Goal: Task Accomplishment & Management: Manage account settings

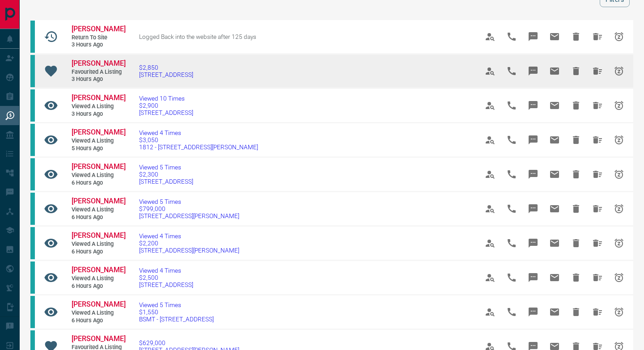
scroll to position [85, 0]
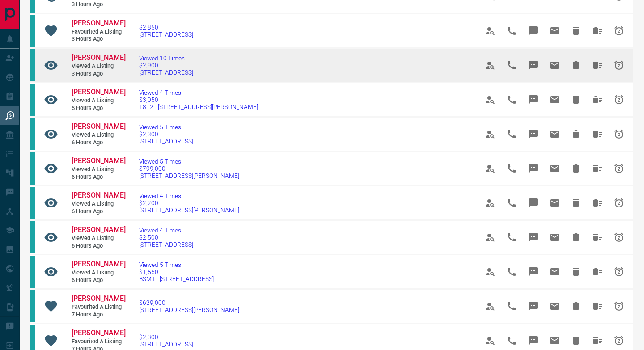
click at [81, 63] on link "[PERSON_NAME]" at bounding box center [99, 57] width 54 height 9
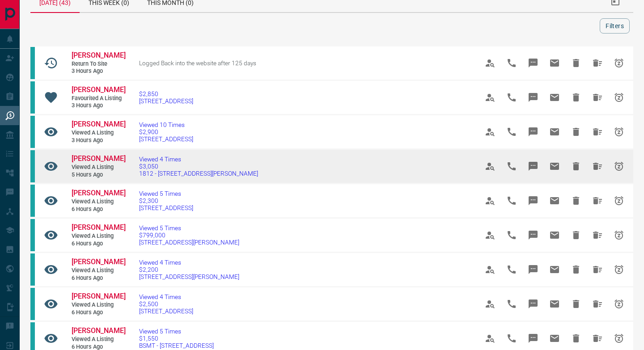
scroll to position [0, 0]
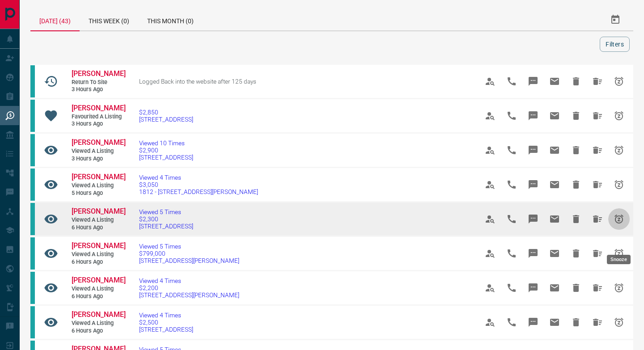
click at [623, 224] on icon "Snooze" at bounding box center [619, 219] width 11 height 11
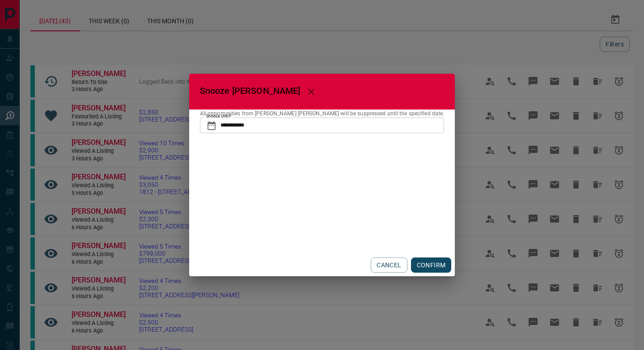
click at [216, 129] on icon at bounding box center [211, 125] width 8 height 9
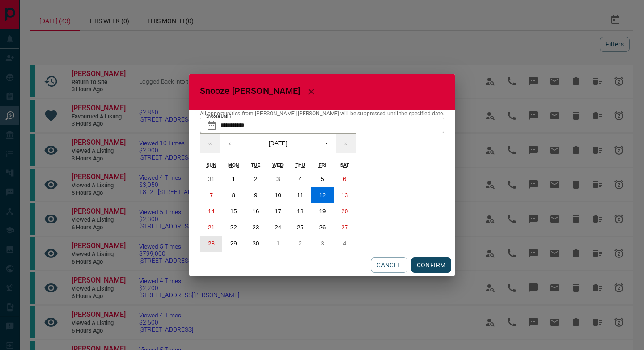
click at [215, 241] on abbr "28" at bounding box center [211, 243] width 7 height 7
type input "**********"
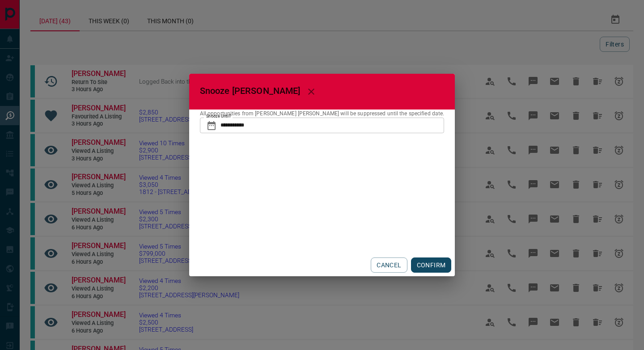
click at [411, 267] on button "CONFIRM" at bounding box center [431, 265] width 41 height 15
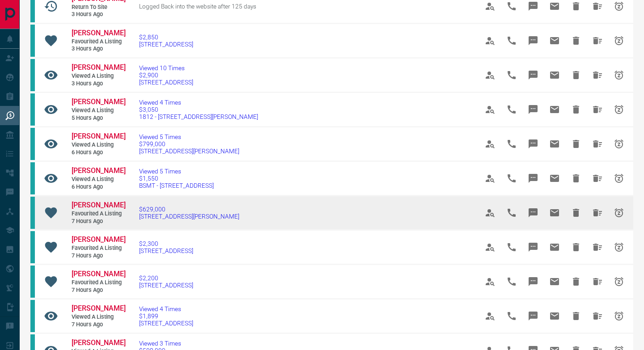
scroll to position [125, 0]
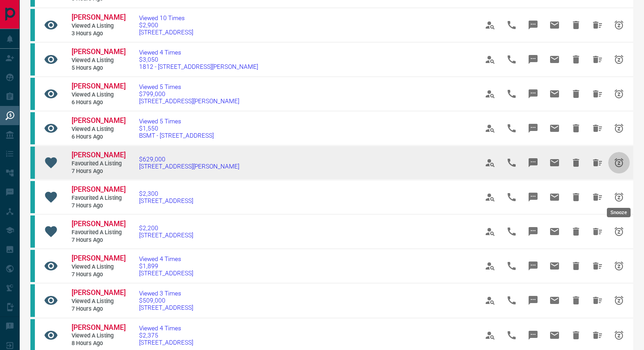
click at [616, 167] on icon "Snooze" at bounding box center [618, 162] width 9 height 9
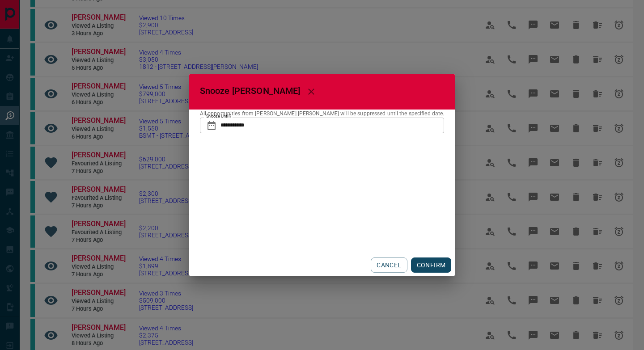
click at [217, 125] on icon at bounding box center [211, 125] width 11 height 11
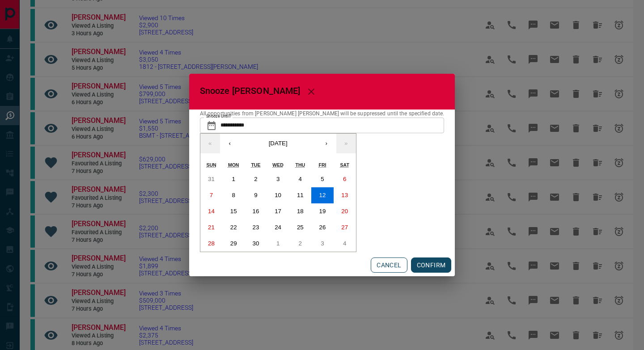
click at [371, 259] on button "CANCEL" at bounding box center [389, 265] width 36 height 15
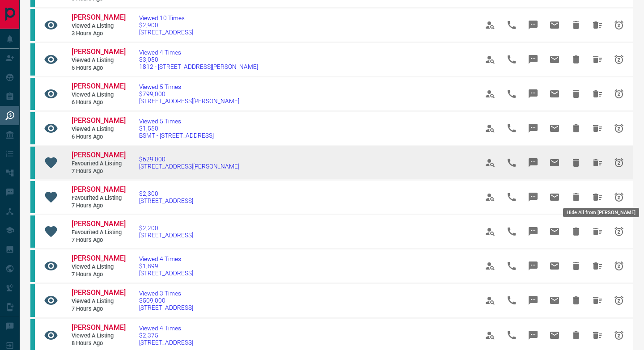
click at [593, 168] on icon "Hide All from Ryan Ouellette" at bounding box center [597, 162] width 11 height 11
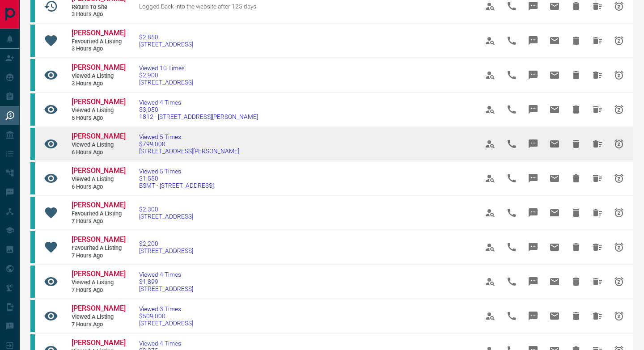
scroll to position [84, 0]
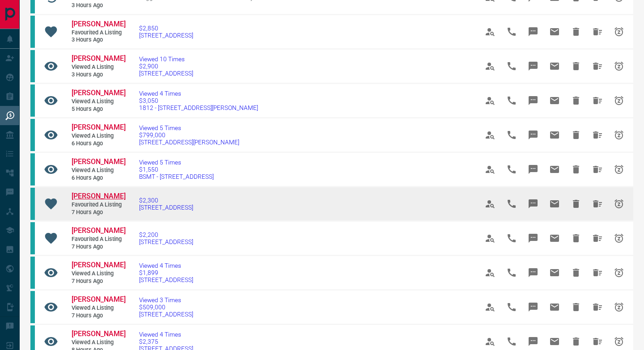
click at [115, 200] on span "[PERSON_NAME]" at bounding box center [99, 196] width 54 height 8
click at [571, 209] on icon "Hide" at bounding box center [576, 204] width 11 height 11
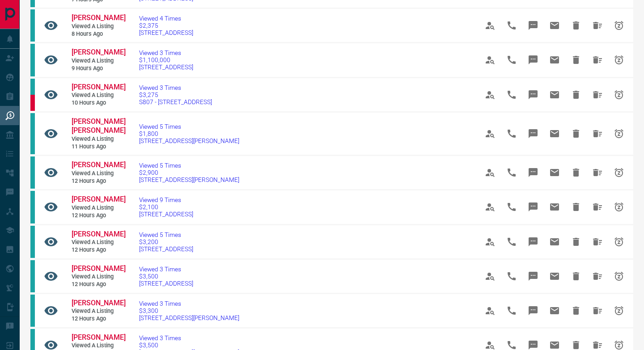
scroll to position [363, 0]
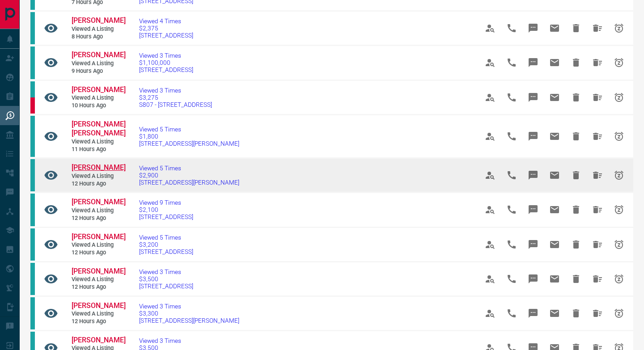
click at [96, 172] on span "[PERSON_NAME]" at bounding box center [99, 167] width 54 height 8
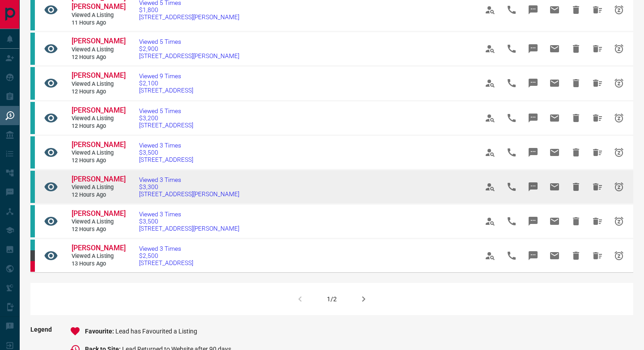
scroll to position [512, 0]
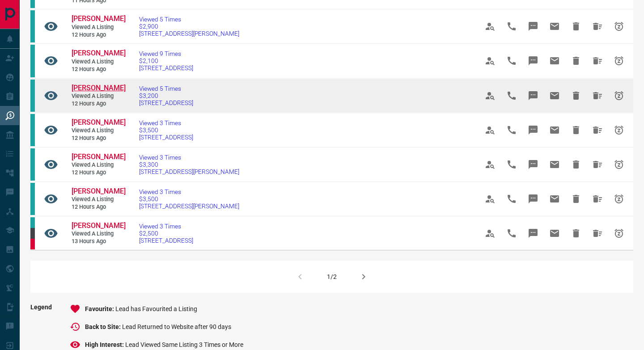
click at [94, 92] on span "[PERSON_NAME]" at bounding box center [99, 88] width 54 height 8
